Goal: Information Seeking & Learning: Learn about a topic

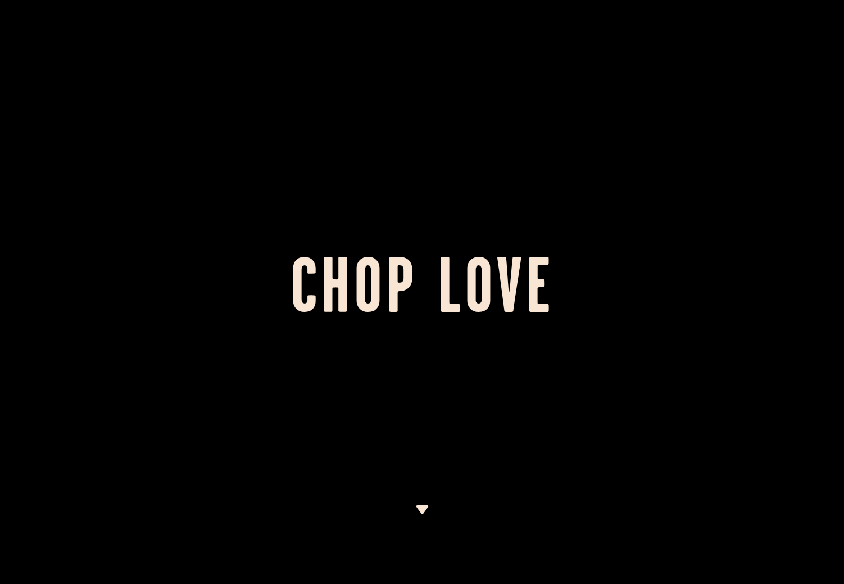
click at [424, 508] on img at bounding box center [422, 509] width 14 height 9
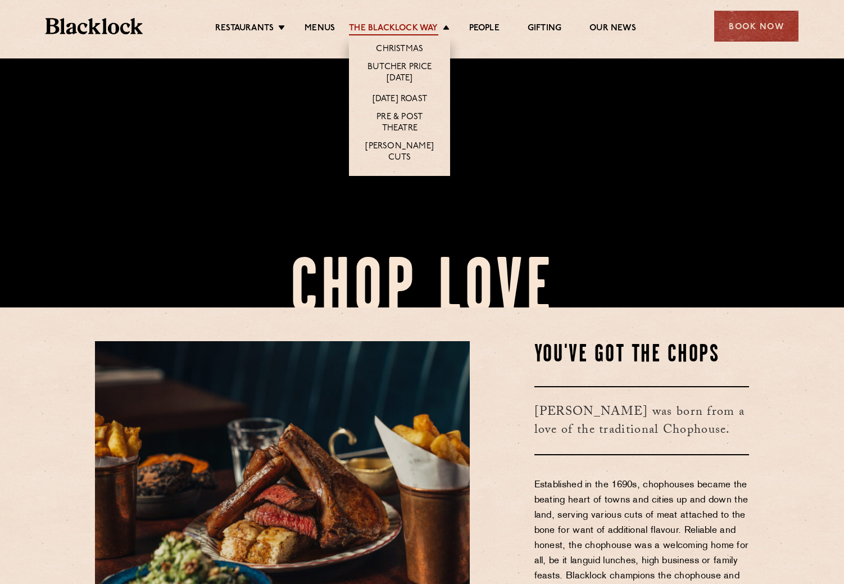
scroll to position [491, 0]
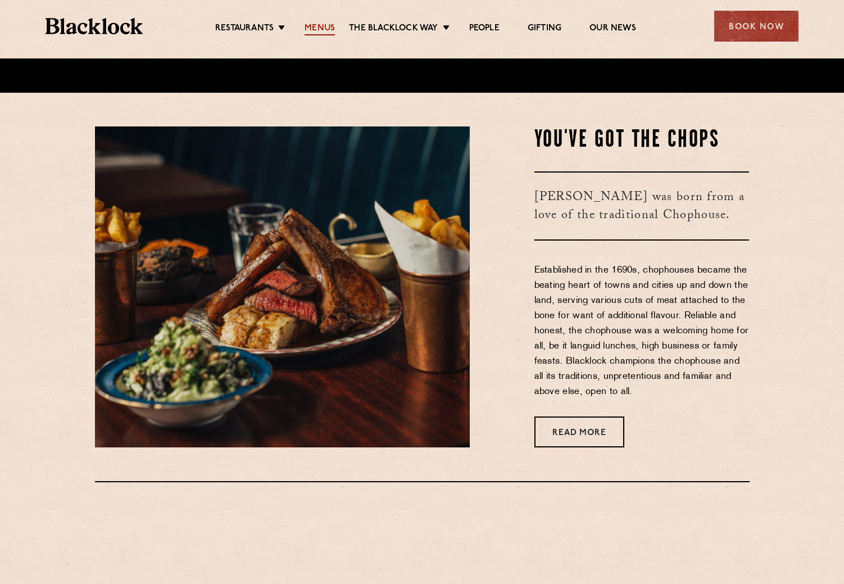
click at [328, 23] on link "Menus" at bounding box center [320, 29] width 30 height 12
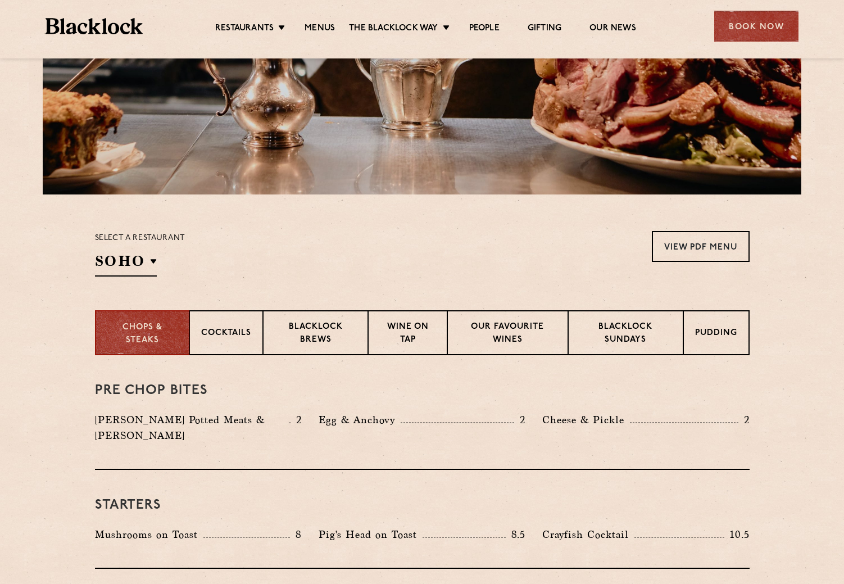
scroll to position [231, 0]
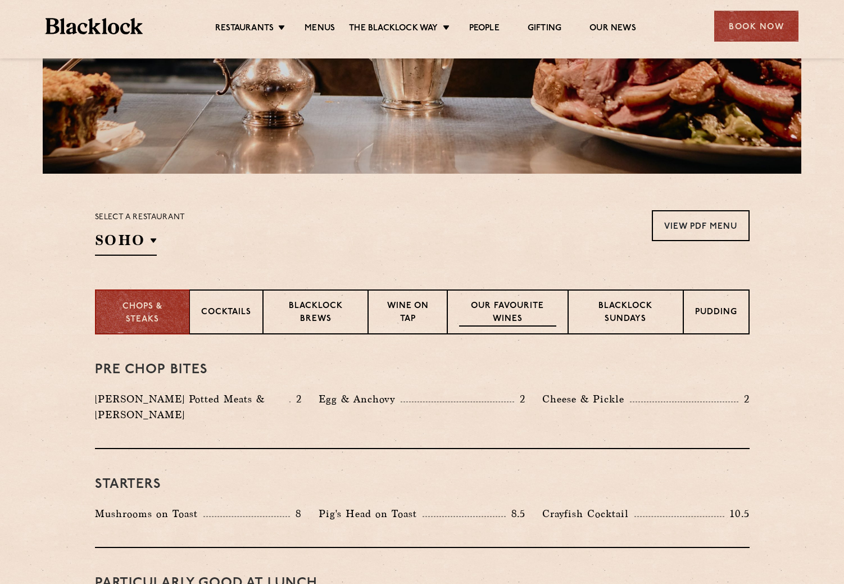
click at [489, 307] on p "Our favourite wines" at bounding box center [507, 313] width 97 height 26
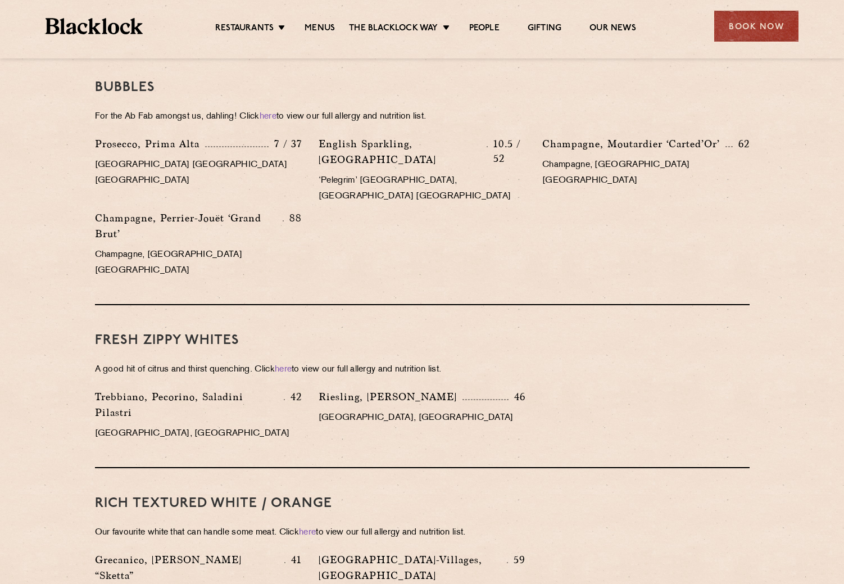
scroll to position [319, 0]
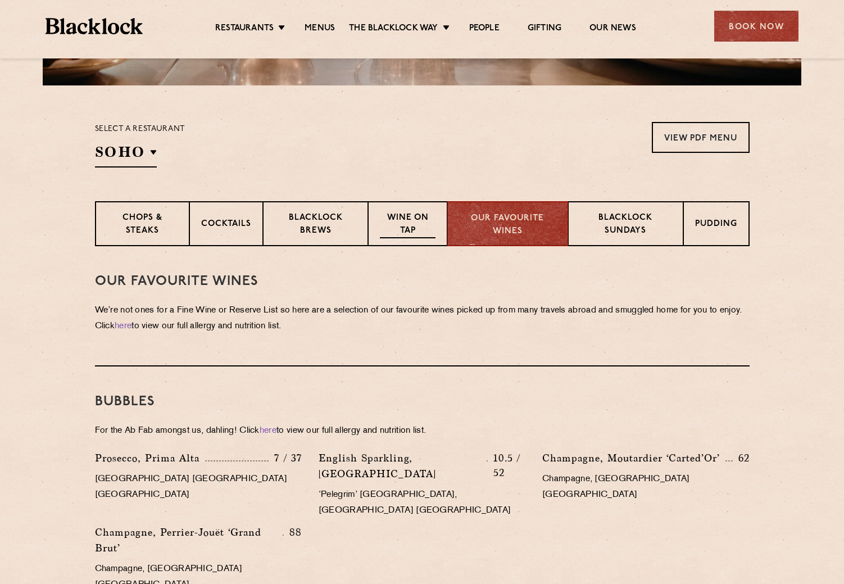
click at [407, 228] on p "Wine on Tap" at bounding box center [407, 225] width 55 height 26
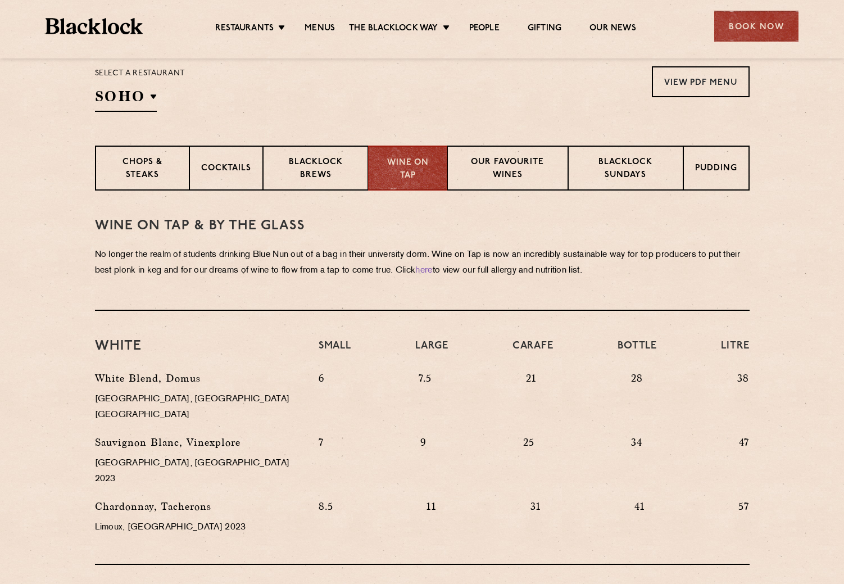
scroll to position [353, 0]
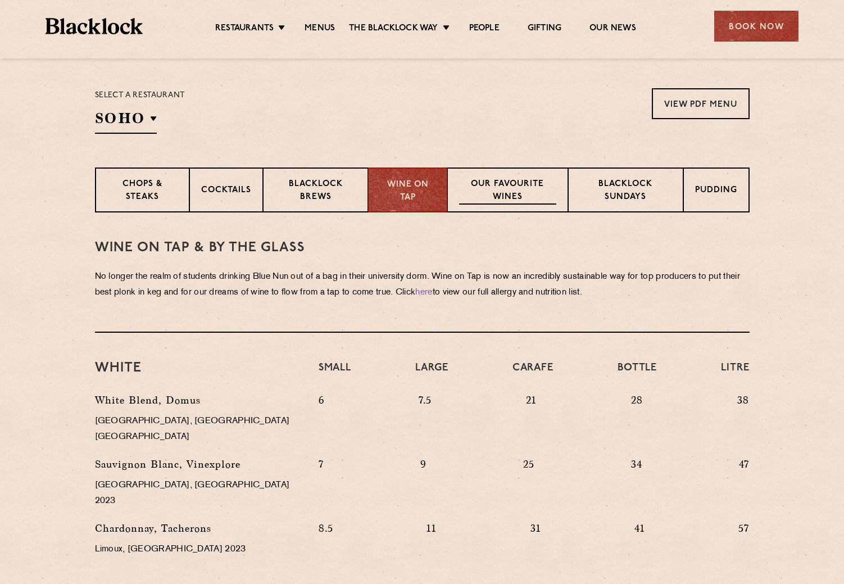
click at [500, 196] on p "Our favourite wines" at bounding box center [507, 191] width 97 height 26
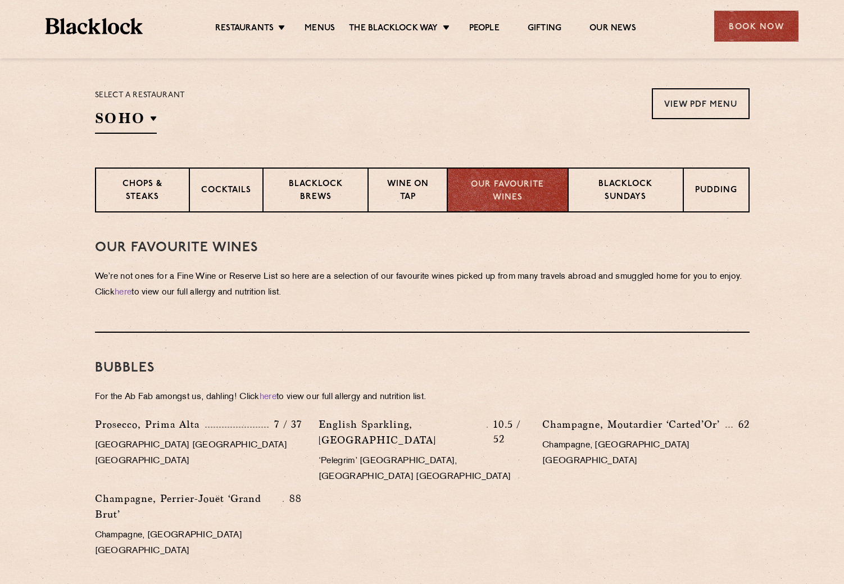
click at [503, 182] on p "Our favourite wines" at bounding box center [507, 191] width 97 height 25
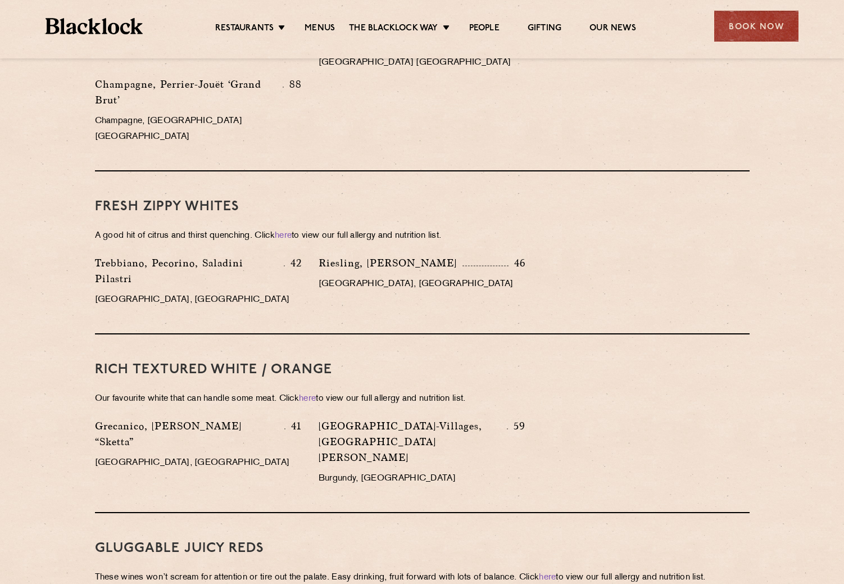
scroll to position [234, 0]
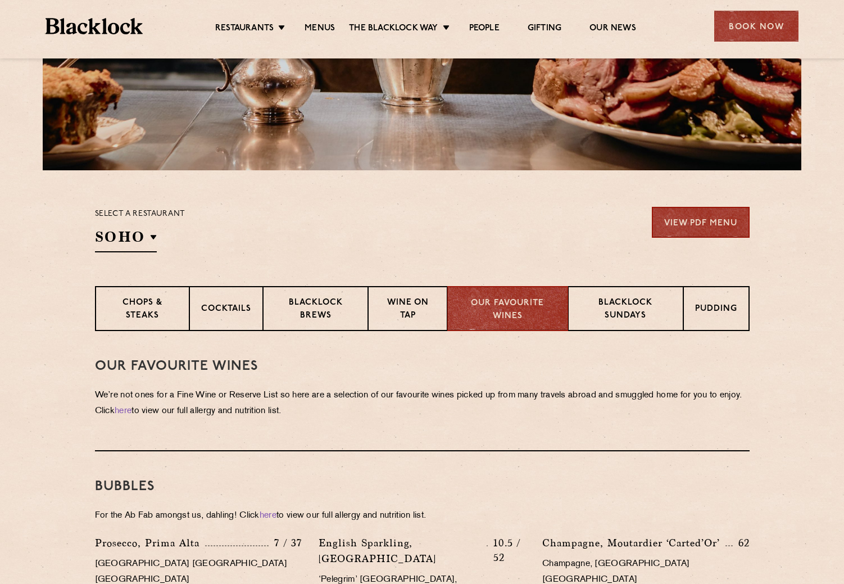
click at [703, 214] on link "View PDF Menu" at bounding box center [701, 222] width 98 height 31
click at [712, 304] on p "Pudding" at bounding box center [717, 310] width 42 height 14
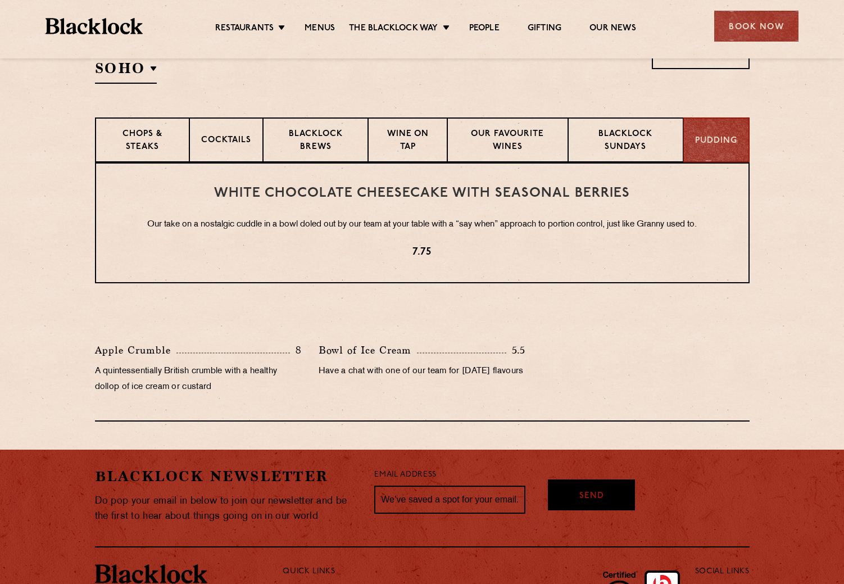
scroll to position [403, 0]
click at [504, 139] on p "Our favourite wines" at bounding box center [507, 141] width 97 height 26
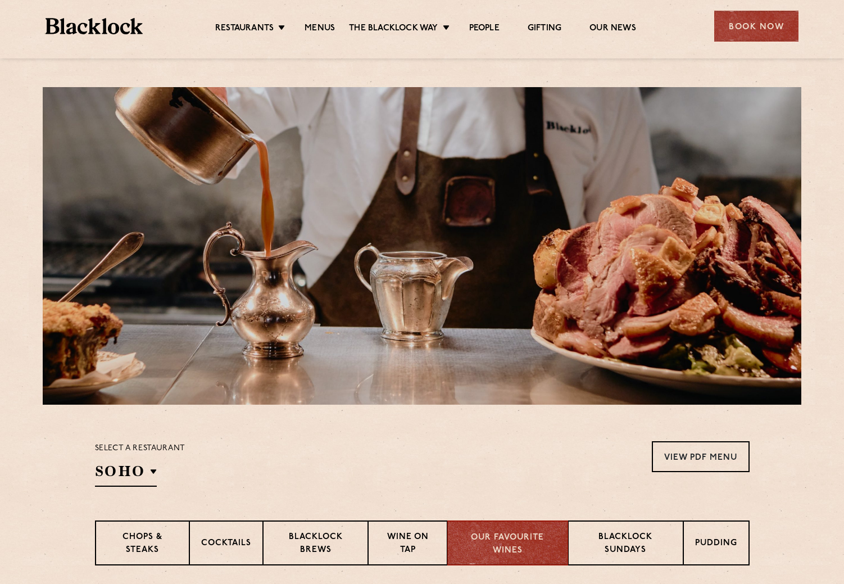
scroll to position [0, 0]
click at [318, 28] on link "Menus" at bounding box center [320, 29] width 30 height 12
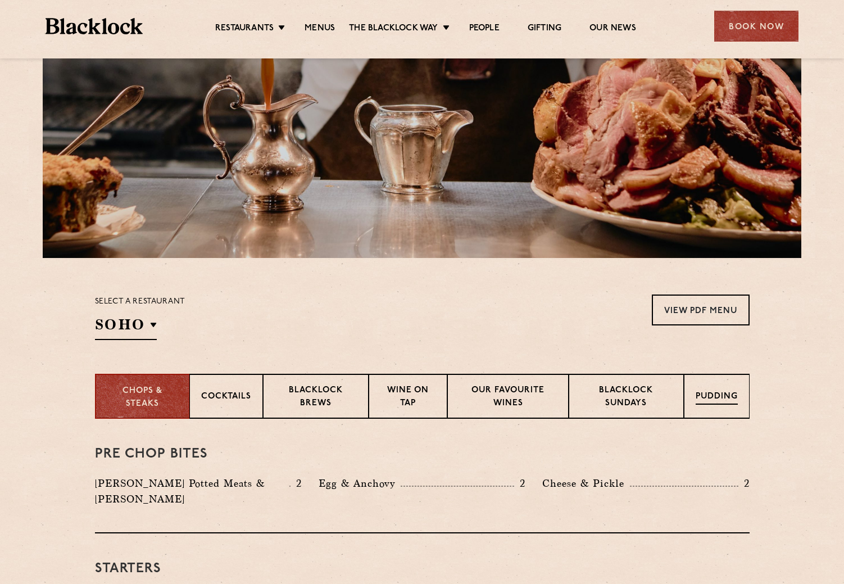
click at [706, 384] on div "Pudding" at bounding box center [717, 396] width 66 height 45
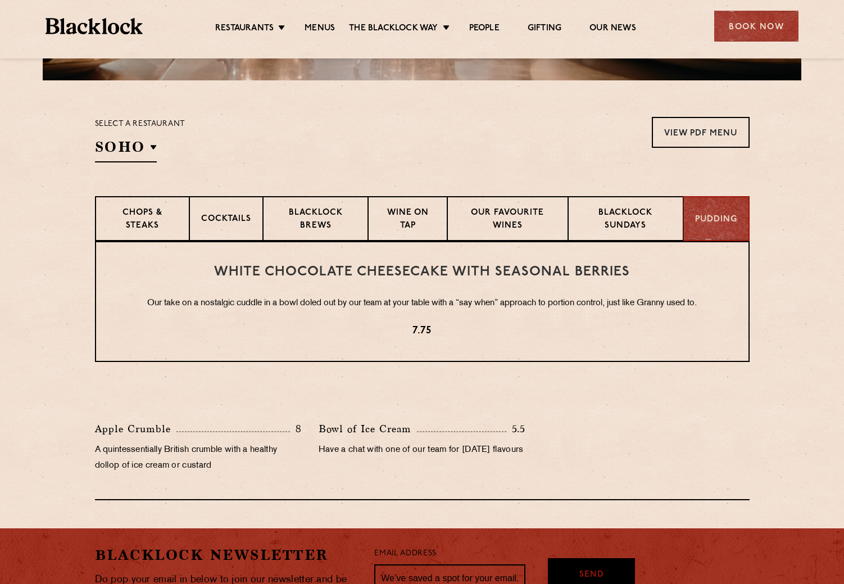
scroll to position [324, 0]
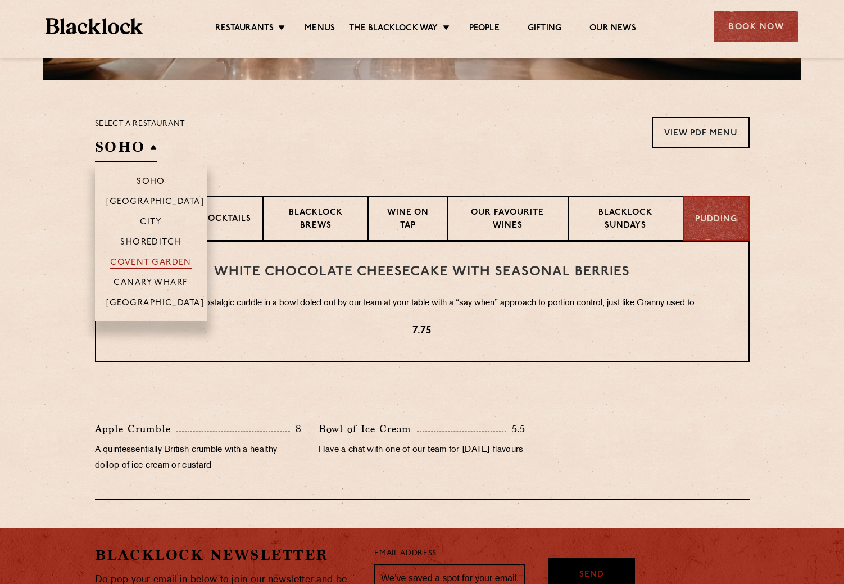
click at [152, 259] on p "Covent Garden" at bounding box center [151, 263] width 82 height 11
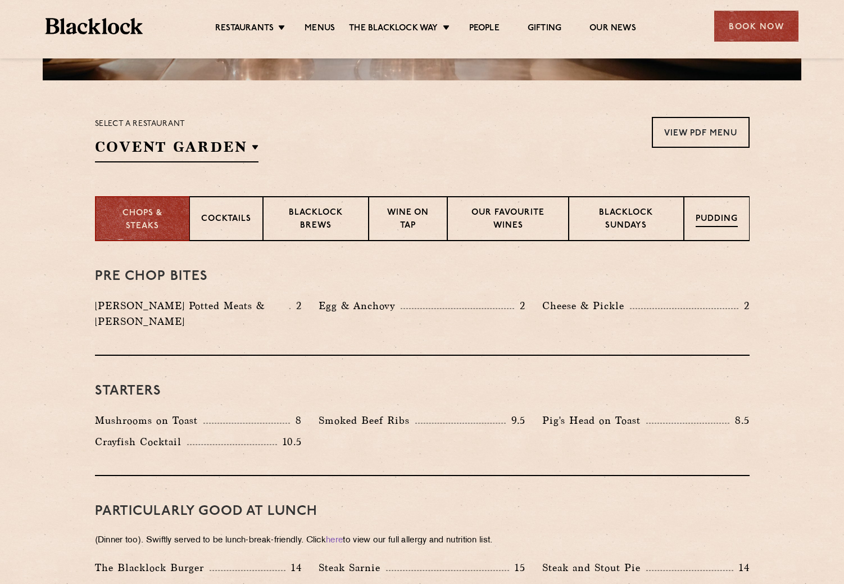
click at [713, 222] on p "Pudding" at bounding box center [717, 220] width 42 height 14
